Goal: Transaction & Acquisition: Book appointment/travel/reservation

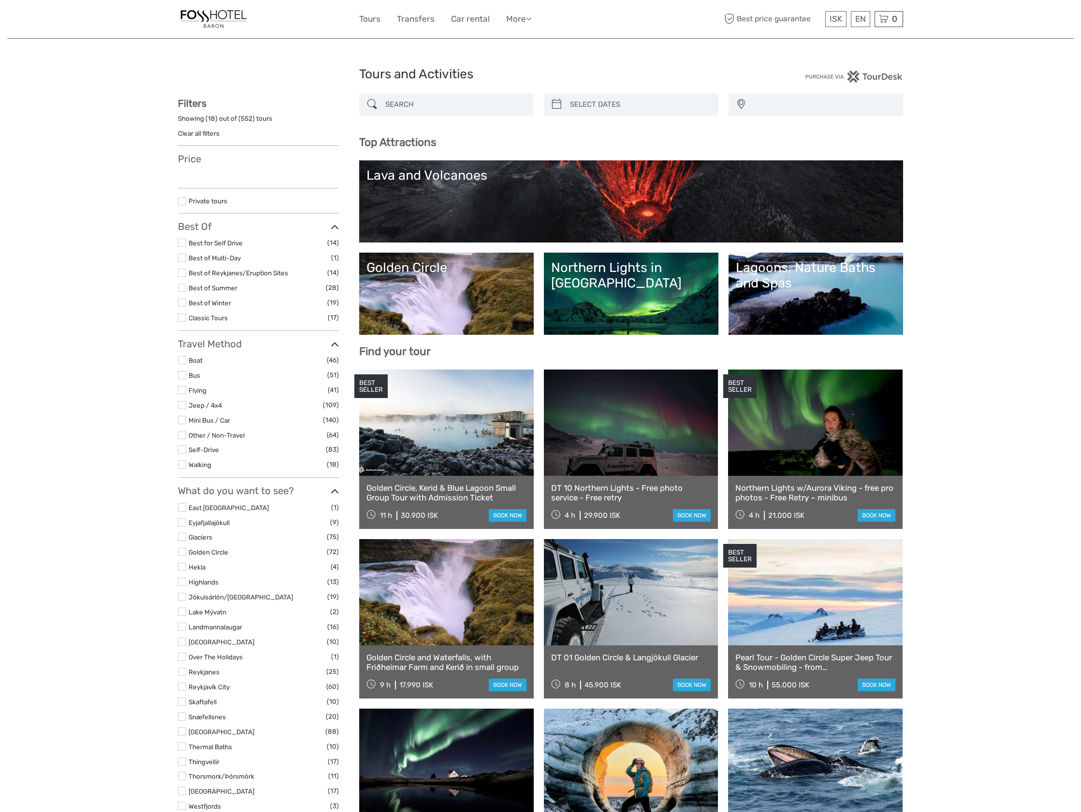
select select
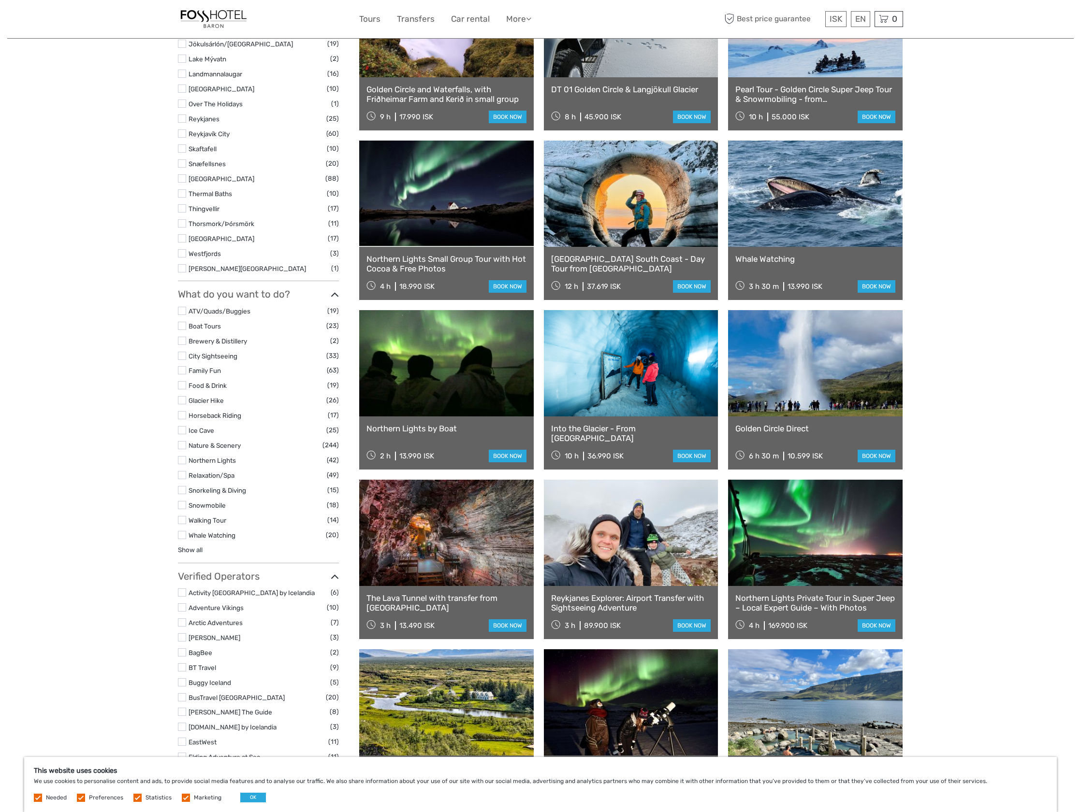
scroll to position [677, 0]
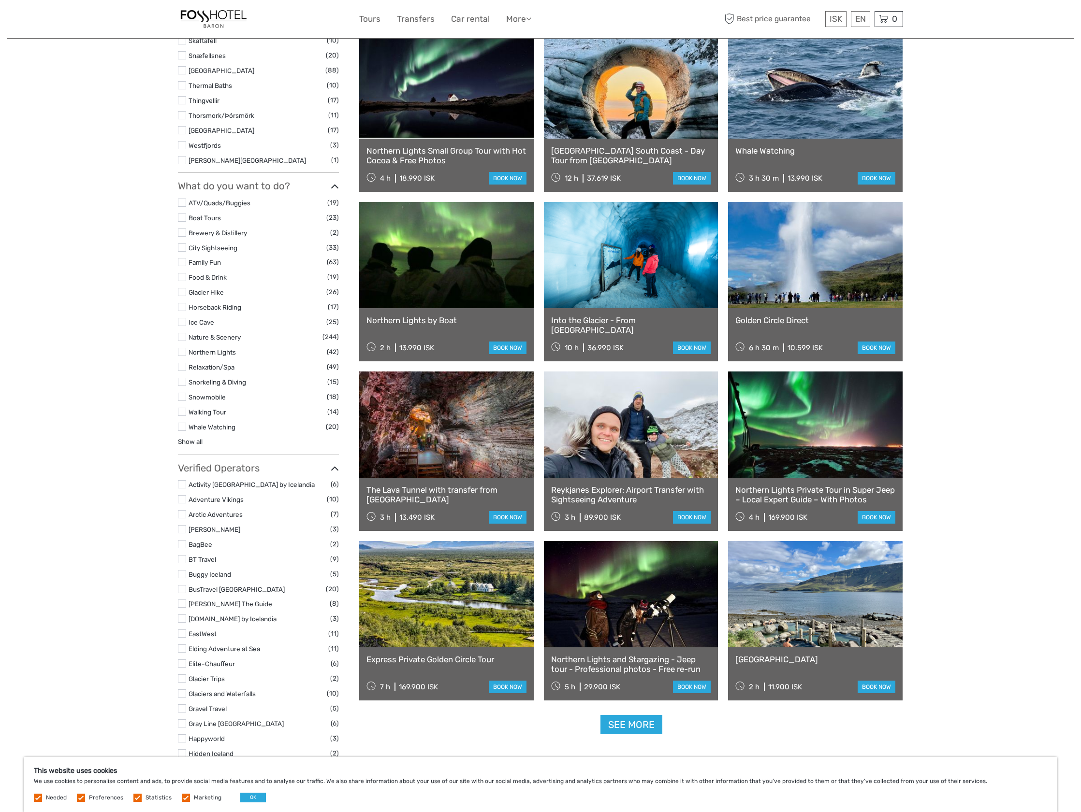
click at [453, 396] on link at bounding box center [446, 425] width 174 height 106
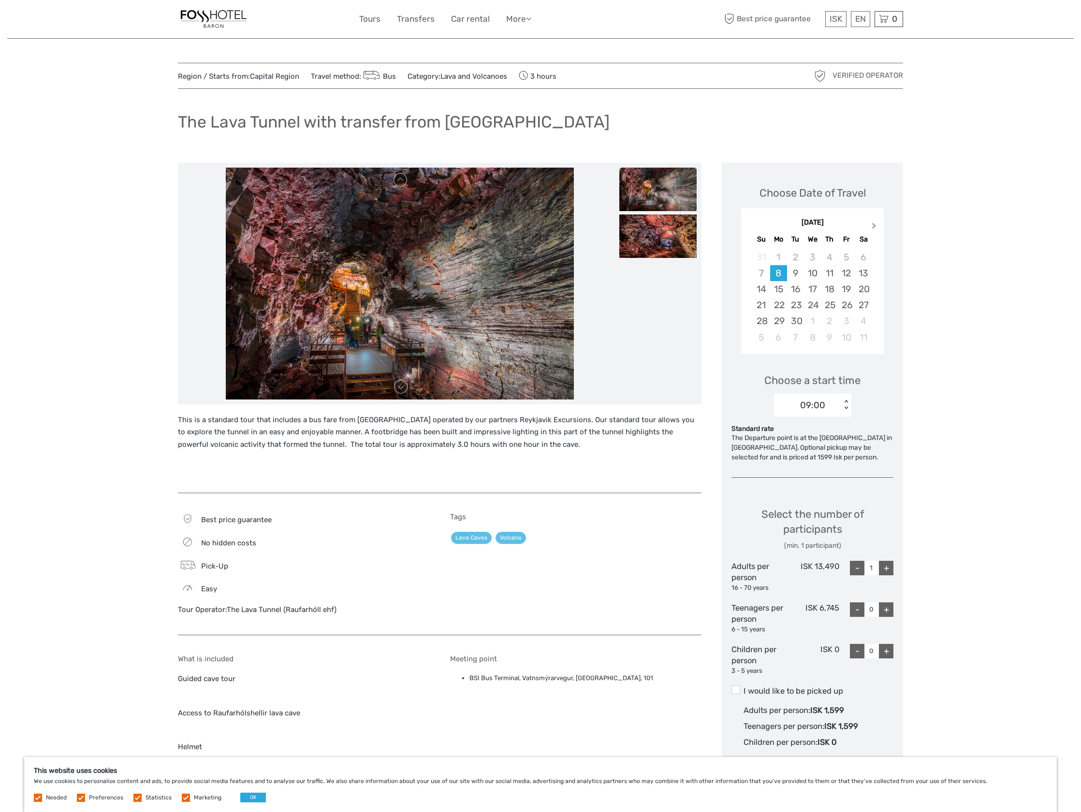
click at [874, 223] on span "Next Month" at bounding box center [874, 228] width 0 height 14
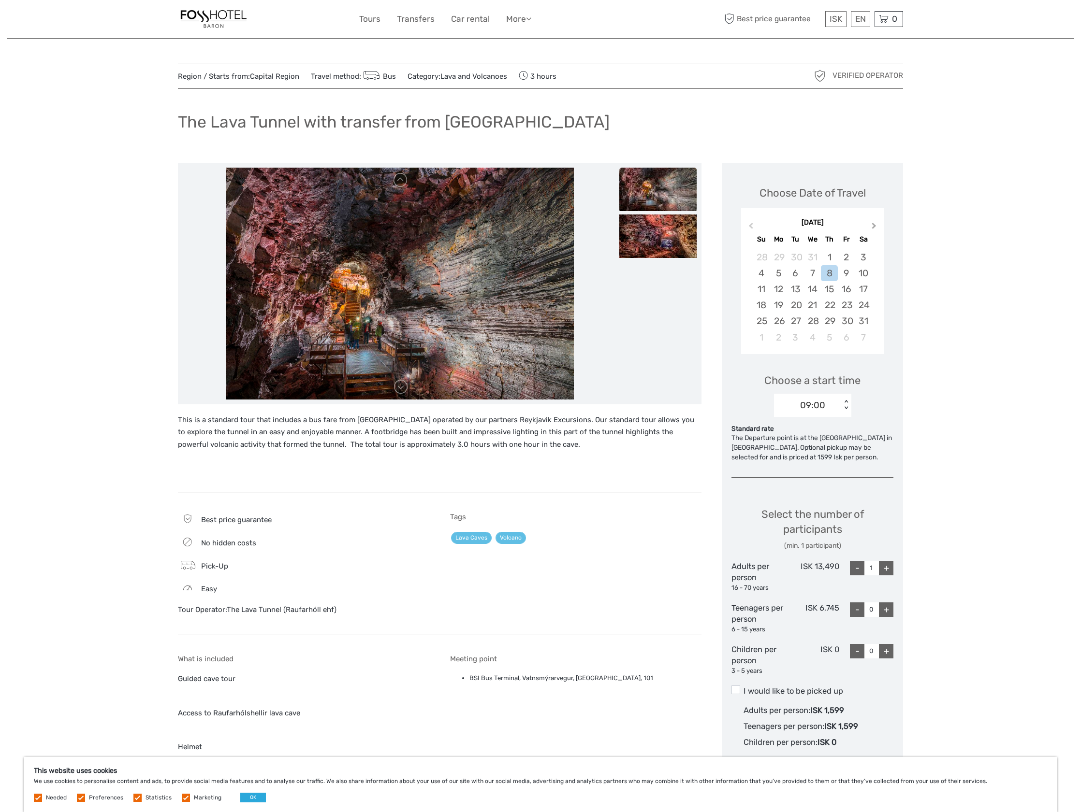
click at [874, 223] on span "Next Month" at bounding box center [874, 228] width 0 height 14
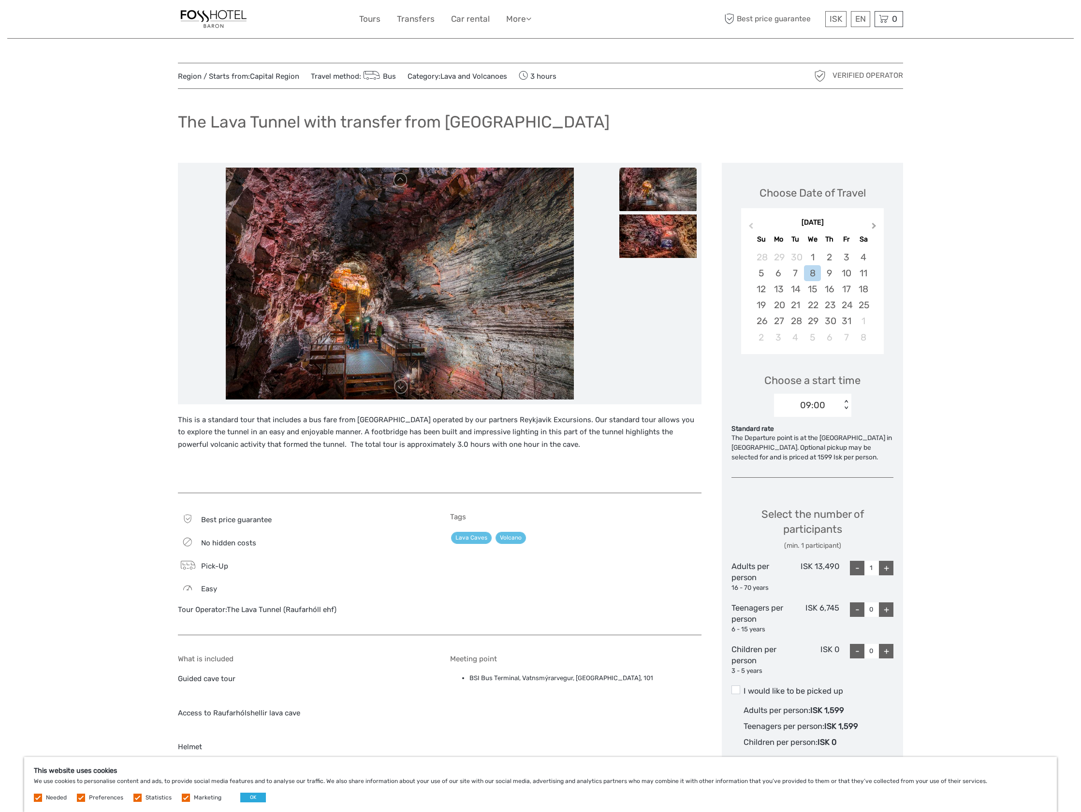
click at [874, 223] on span "Next Month" at bounding box center [874, 228] width 0 height 14
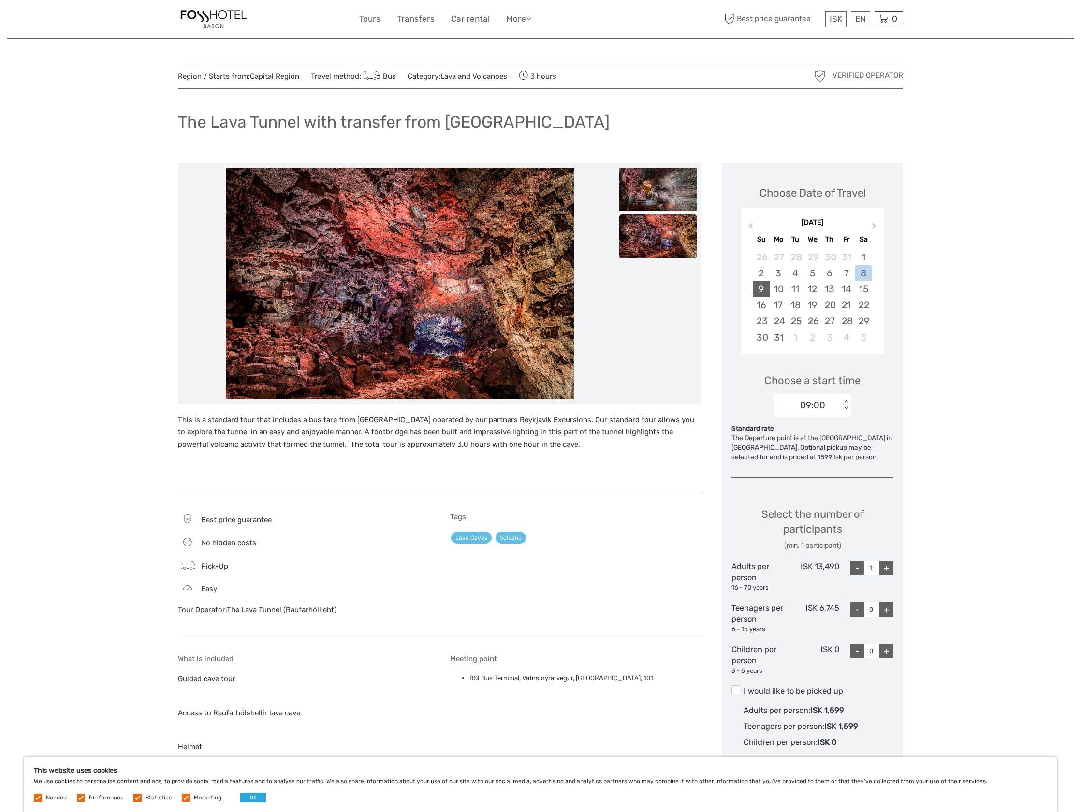
click at [764, 288] on div "9" at bounding box center [760, 289] width 17 height 16
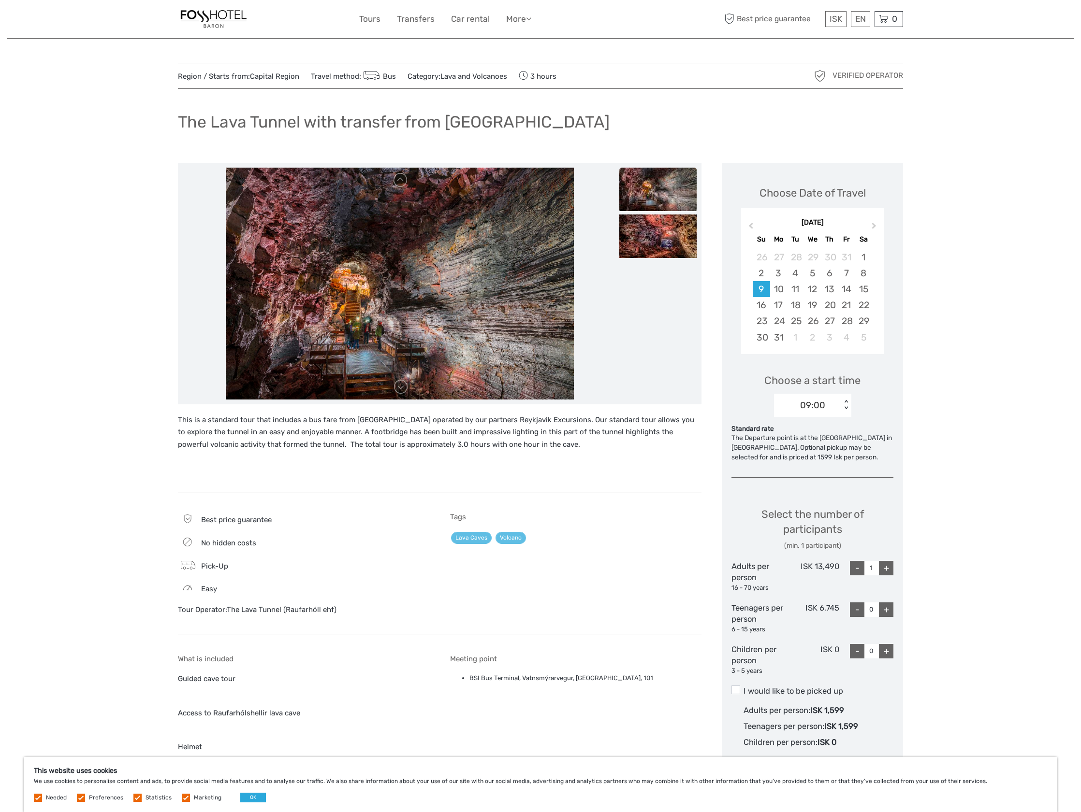
click at [888, 565] on div "+" at bounding box center [886, 568] width 14 height 14
type input "2"
click at [886, 608] on div "+" at bounding box center [886, 610] width 14 height 14
type input "1"
click at [888, 652] on div "+" at bounding box center [886, 651] width 14 height 14
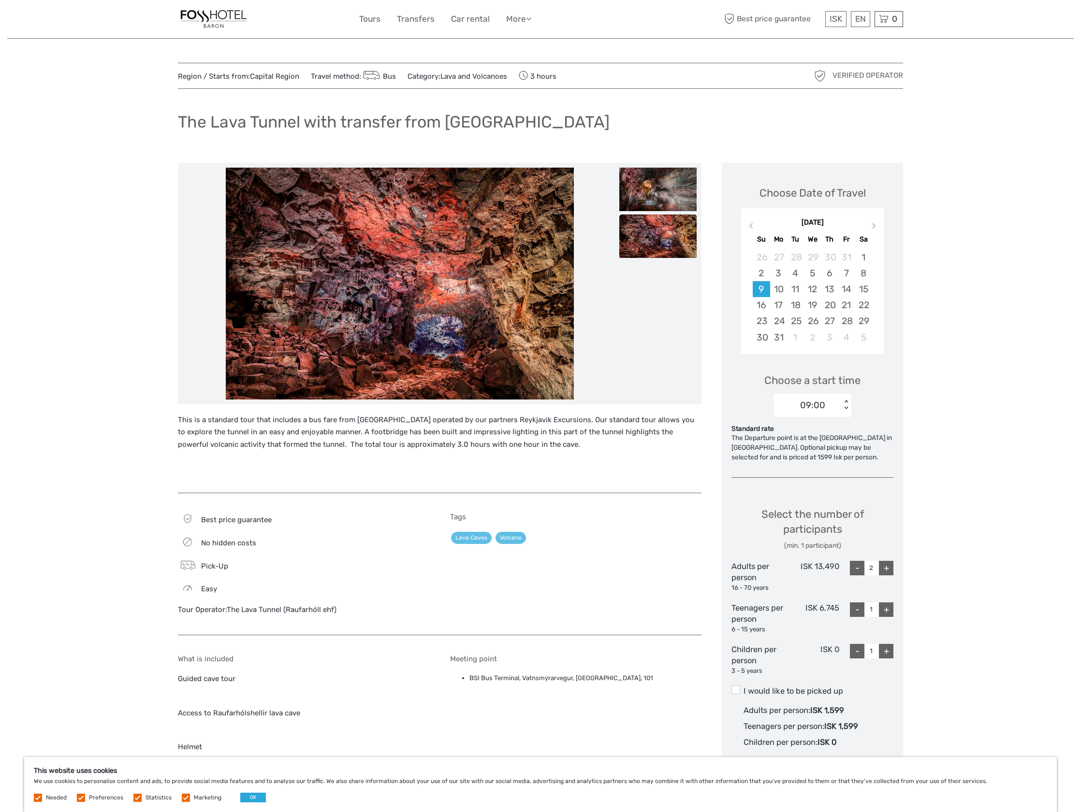
click at [856, 652] on div "-" at bounding box center [857, 651] width 14 height 14
type input "0"
click at [886, 608] on div "+" at bounding box center [886, 610] width 14 height 14
type input "2"
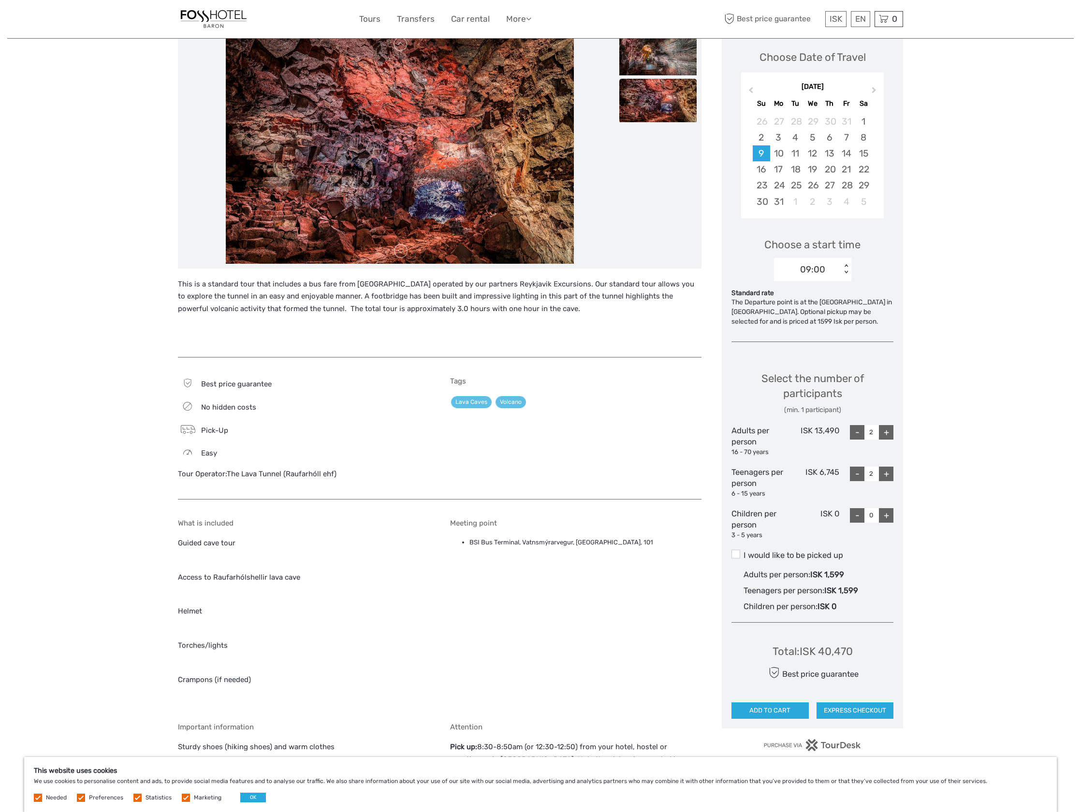
scroll to position [193, 0]
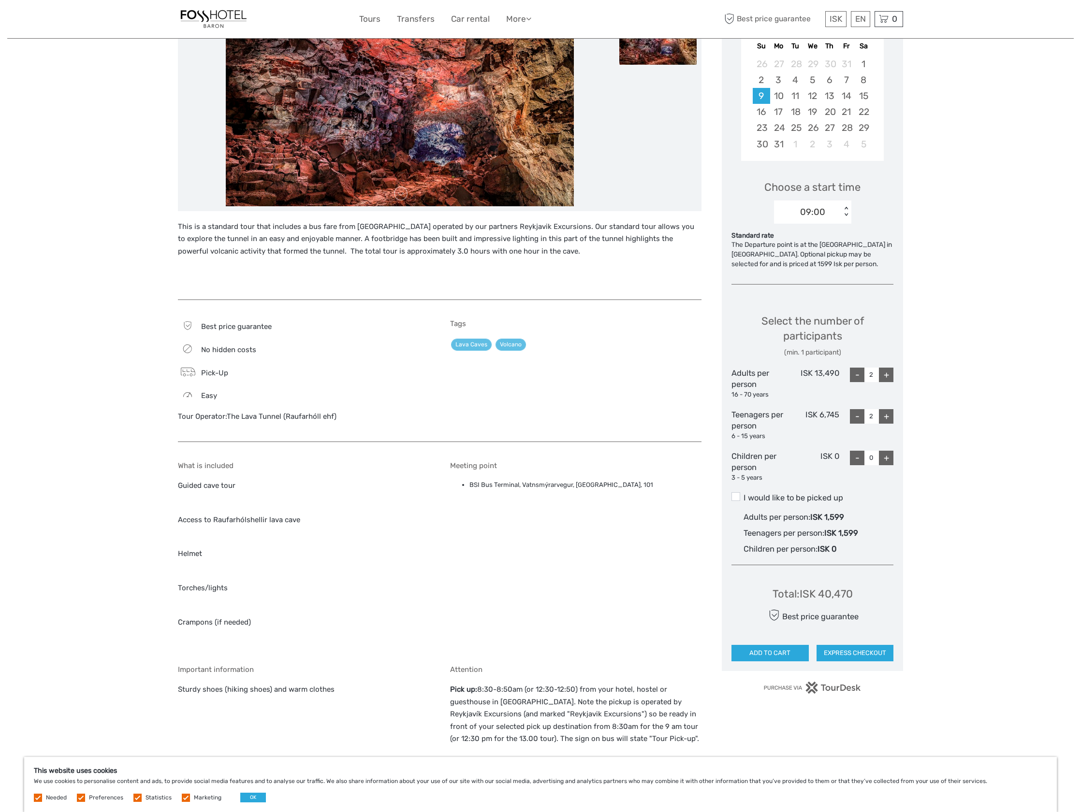
click at [833, 497] on label "I would like to be picked up" at bounding box center [812, 498] width 162 height 12
click at [743, 494] on input "I would like to be picked up" at bounding box center [743, 494] width 0 height 0
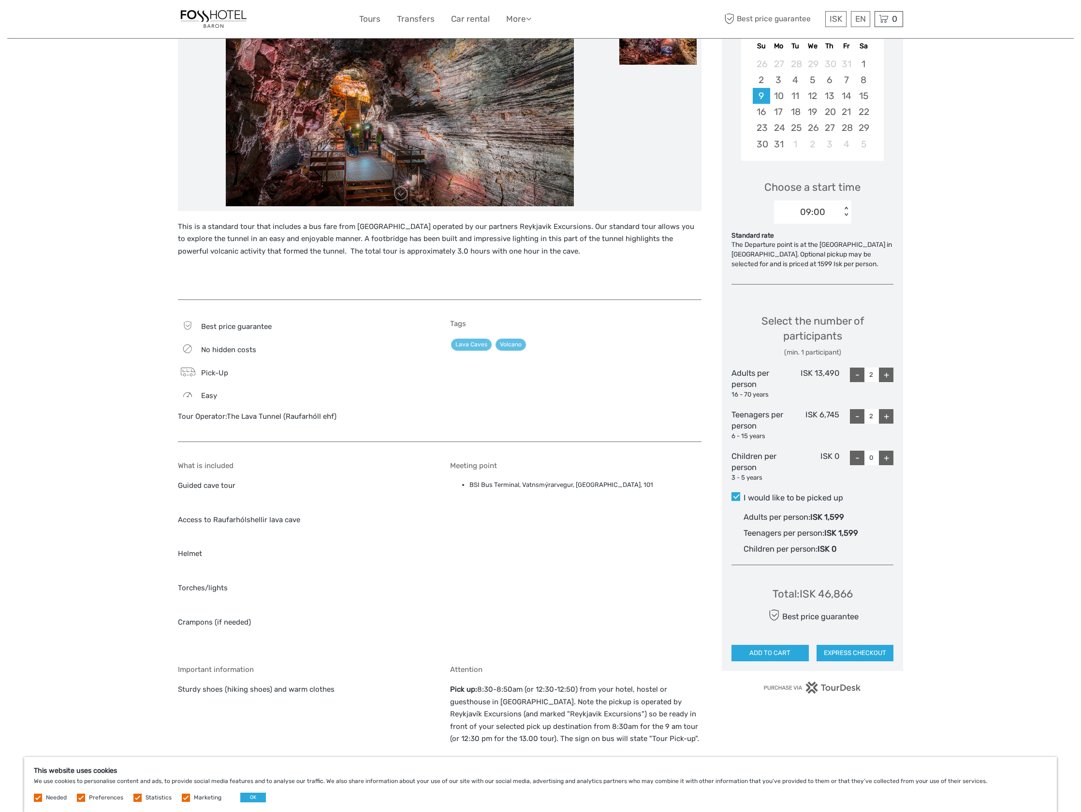
click at [827, 496] on label "I would like to be picked up" at bounding box center [812, 498] width 162 height 12
click at [743, 494] on input "I would like to be picked up" at bounding box center [743, 494] width 0 height 0
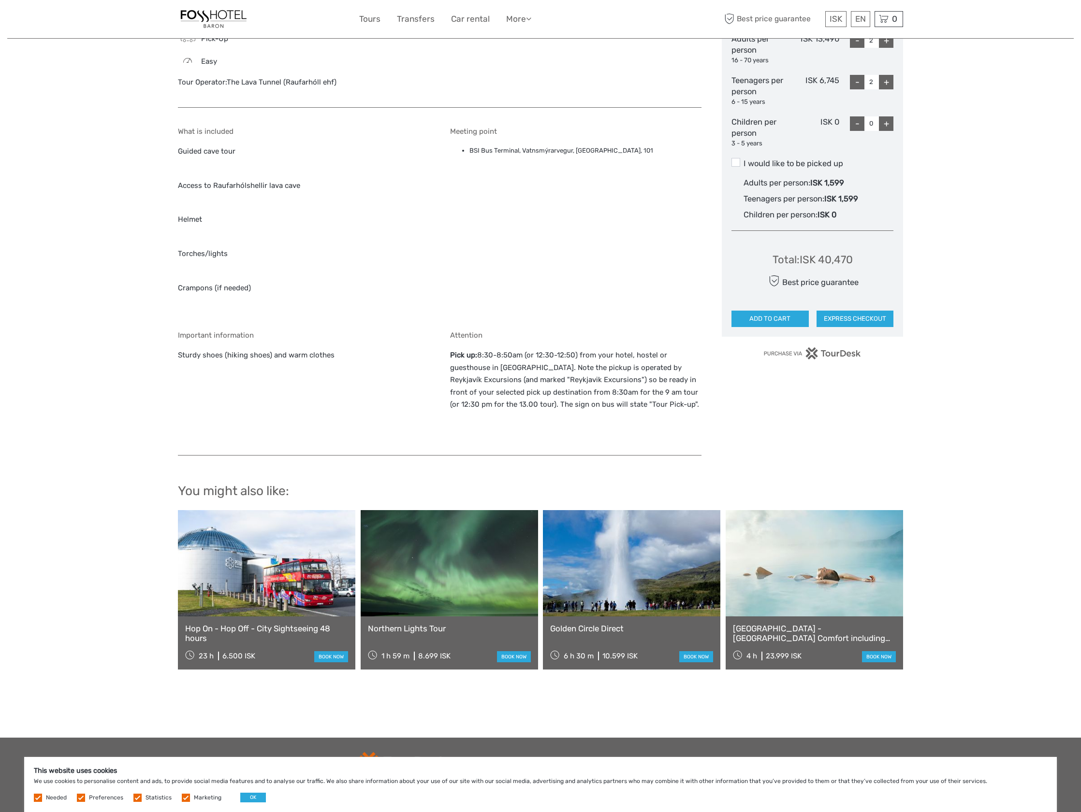
scroll to position [532, 0]
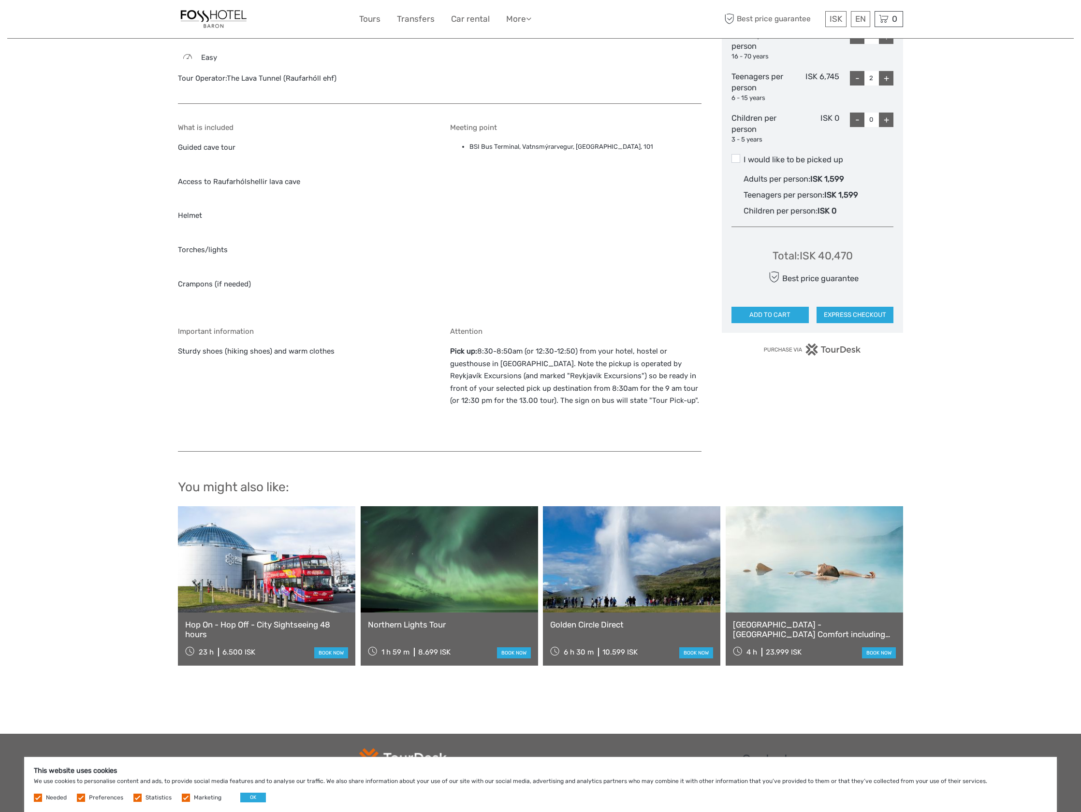
click at [316, 582] on link at bounding box center [266, 559] width 177 height 106
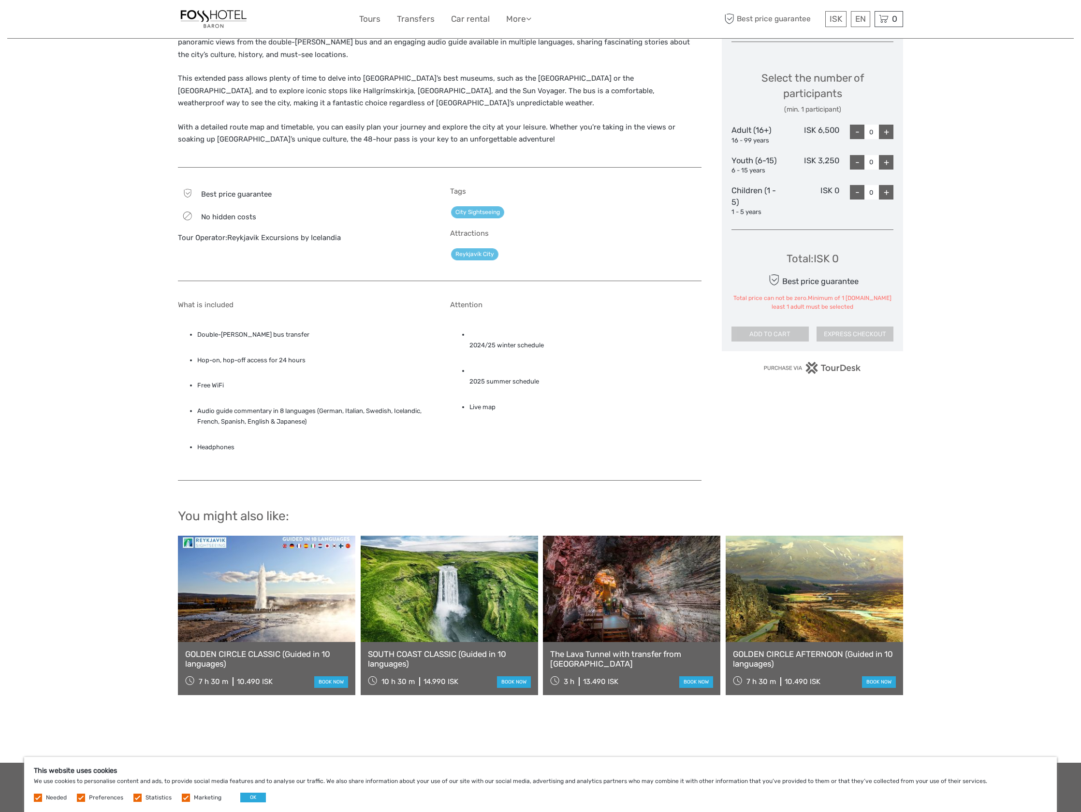
scroll to position [532, 0]
